Goal: Task Accomplishment & Management: Manage account settings

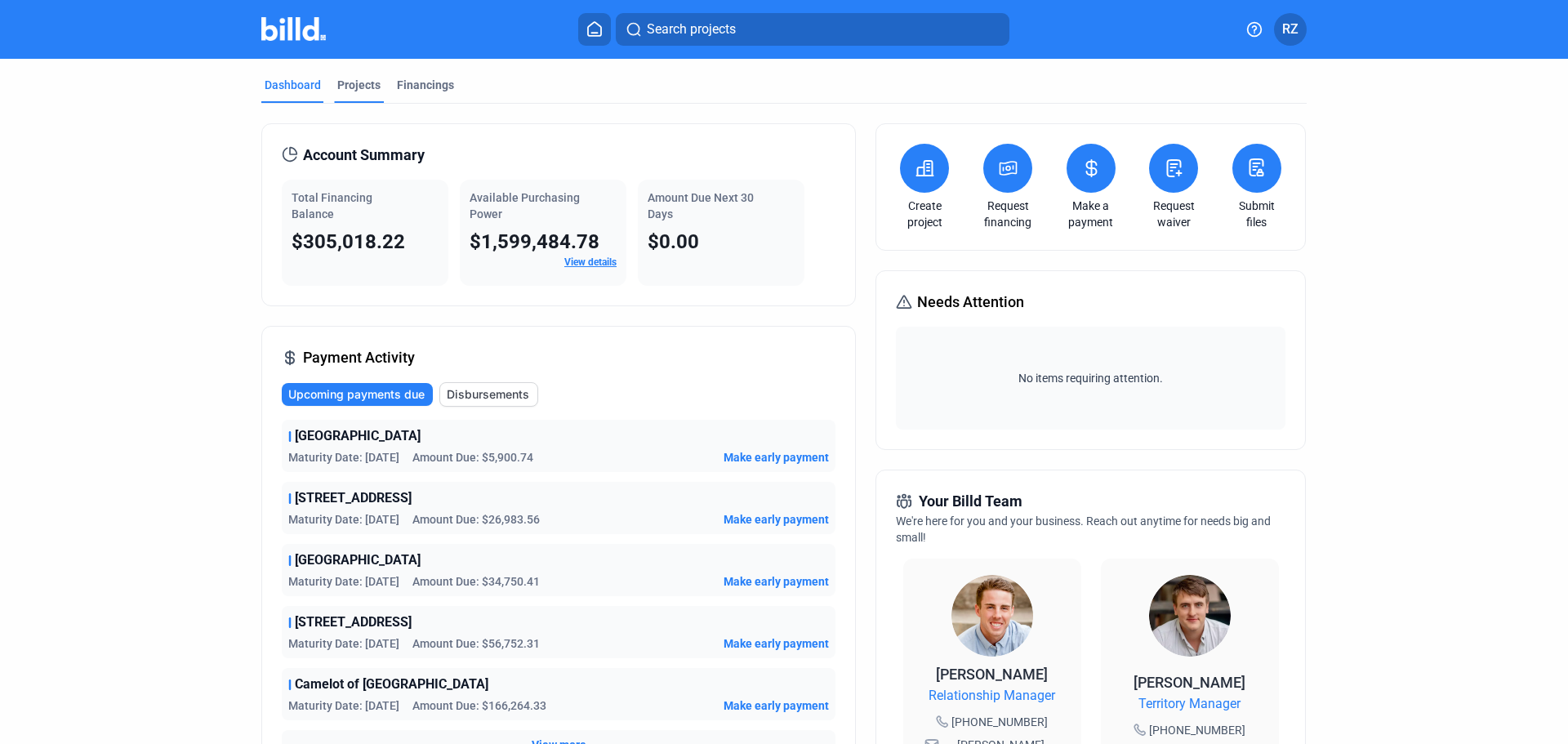
click at [350, 86] on div "Projects" at bounding box center [359, 84] width 44 height 16
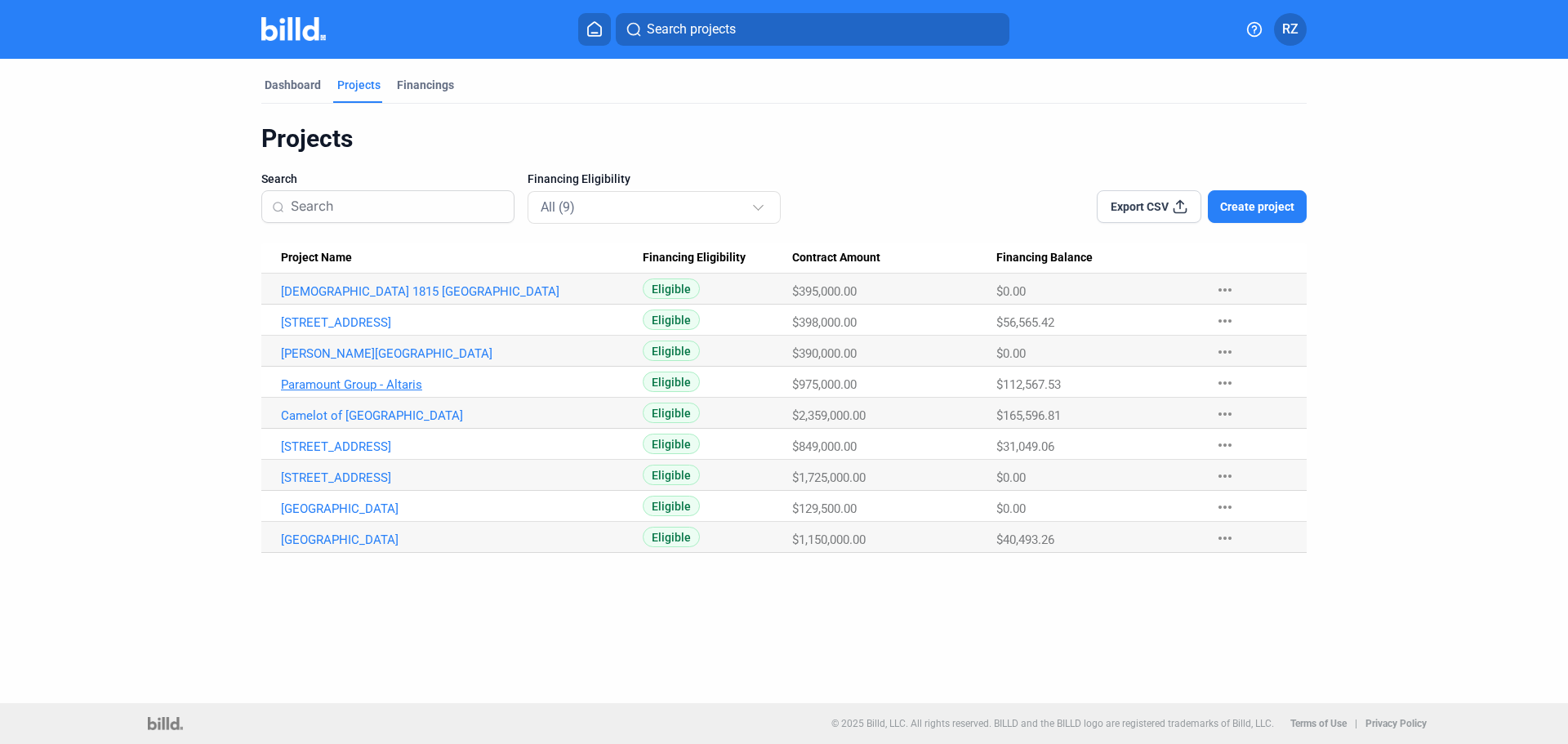
click at [392, 389] on link "Paramount Group - Altaris" at bounding box center [461, 385] width 362 height 15
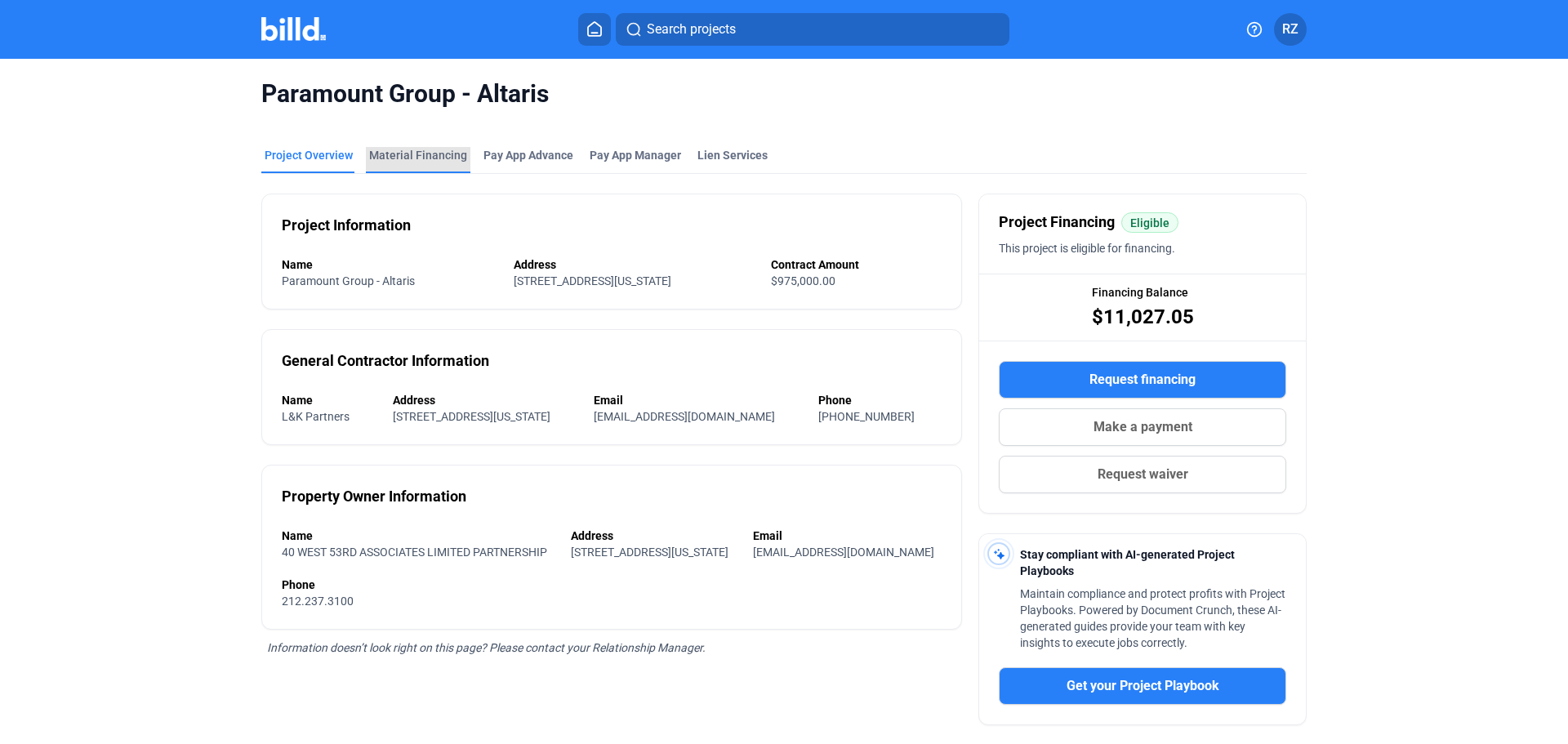
click at [420, 168] on div "Material Financing" at bounding box center [418, 160] width 104 height 27
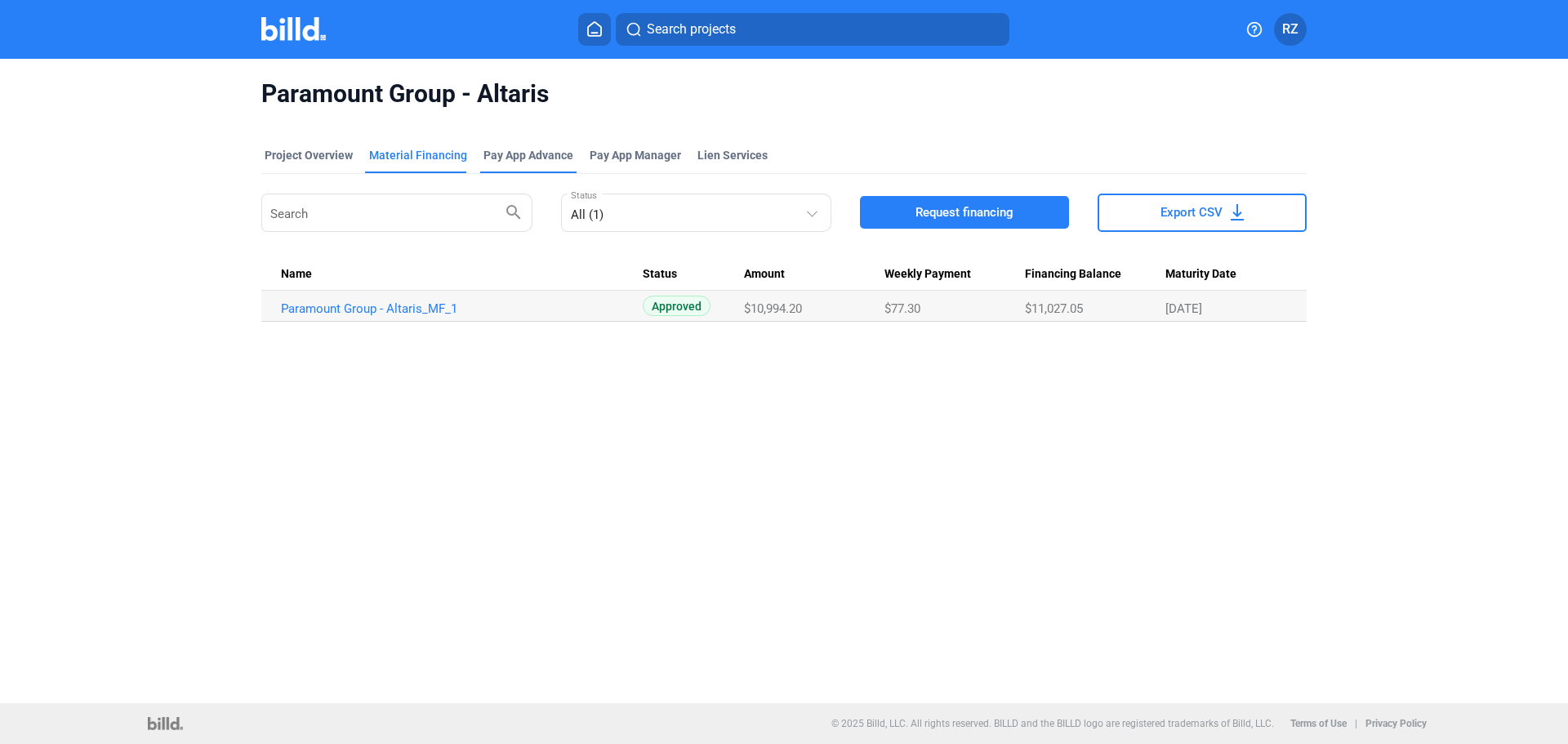
click at [497, 153] on div "Pay App Advance" at bounding box center [528, 154] width 90 height 16
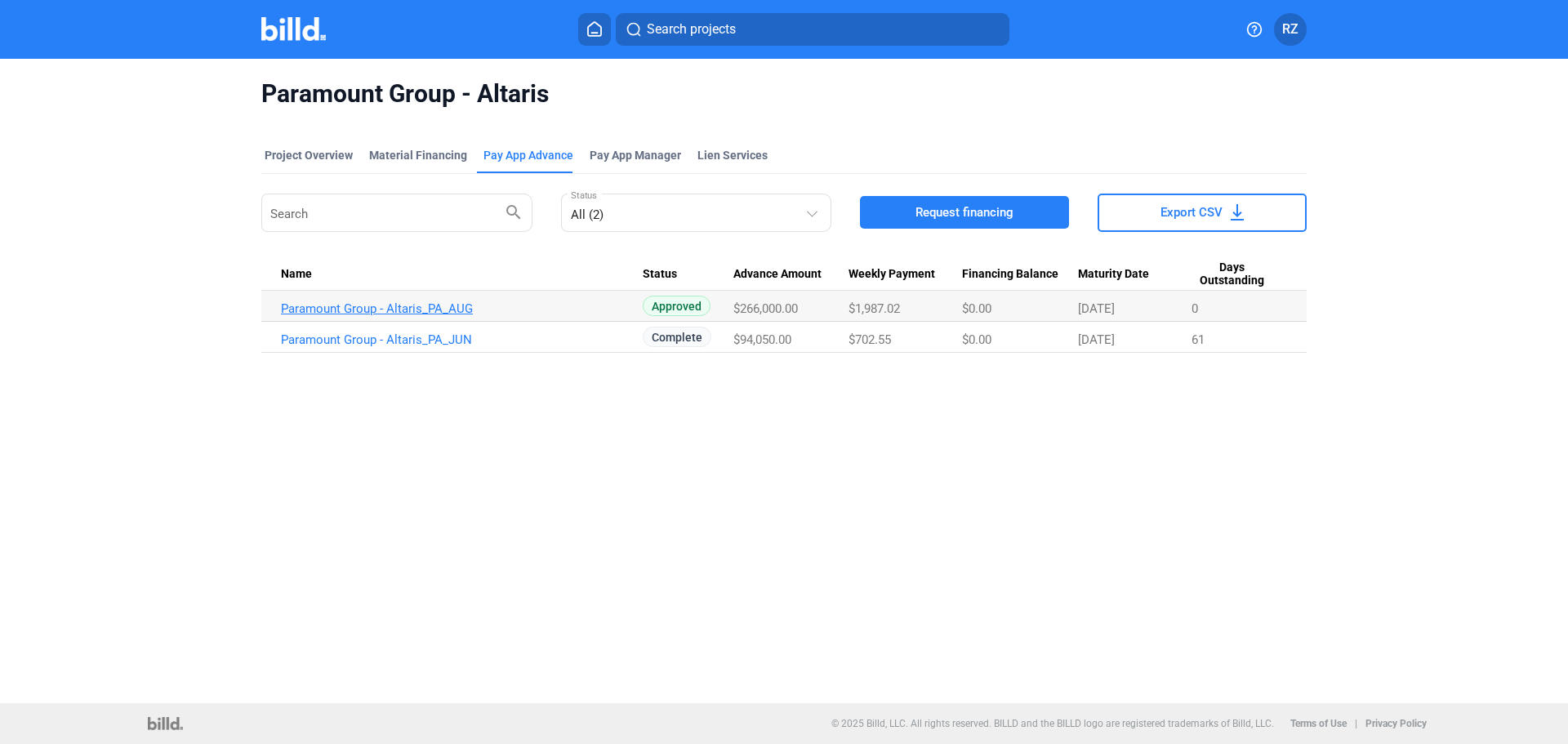
click at [397, 314] on link "Paramount Group - Altaris_PA_AUG" at bounding box center [461, 309] width 362 height 15
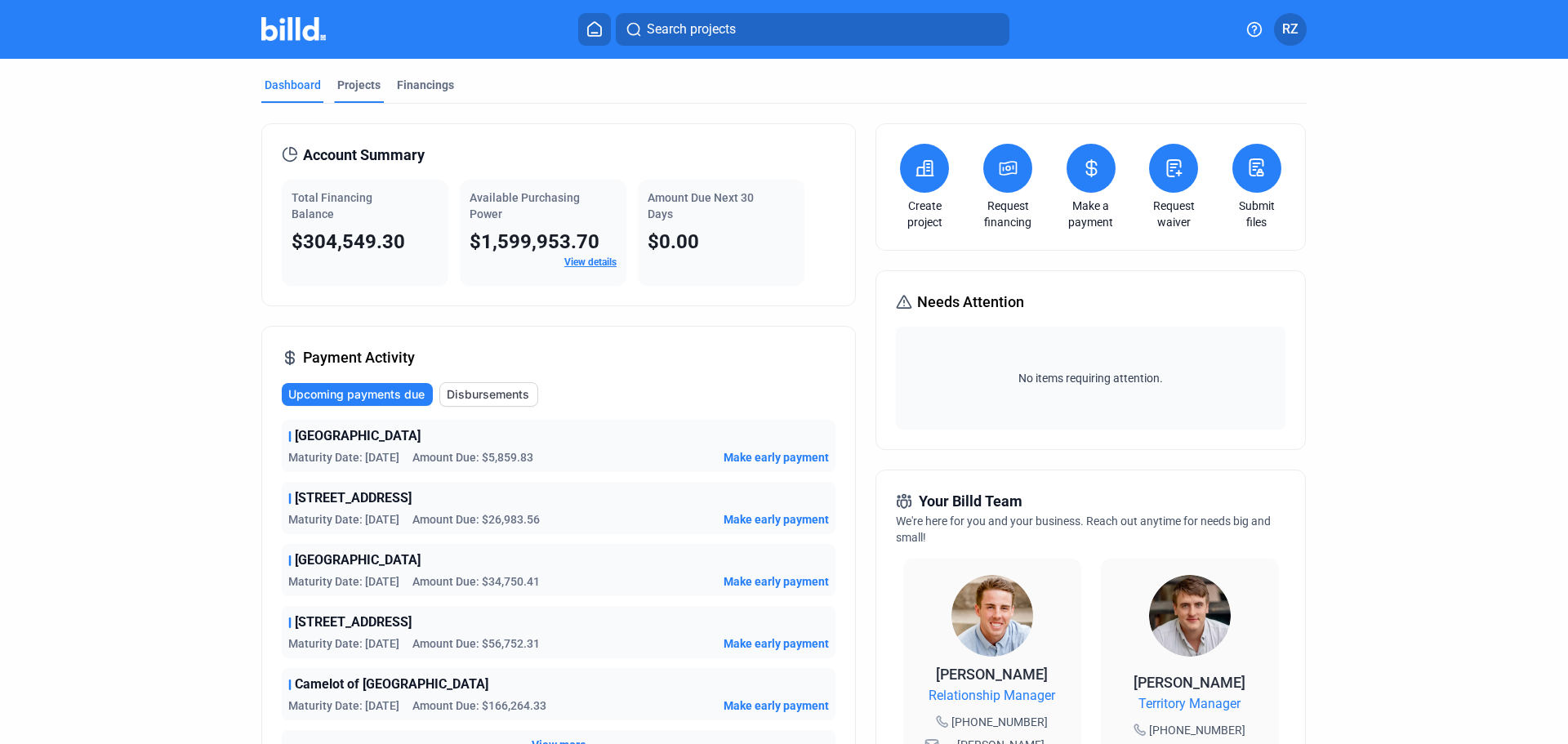
click at [343, 82] on div "Projects" at bounding box center [359, 84] width 44 height 16
